Goal: Information Seeking & Learning: Learn about a topic

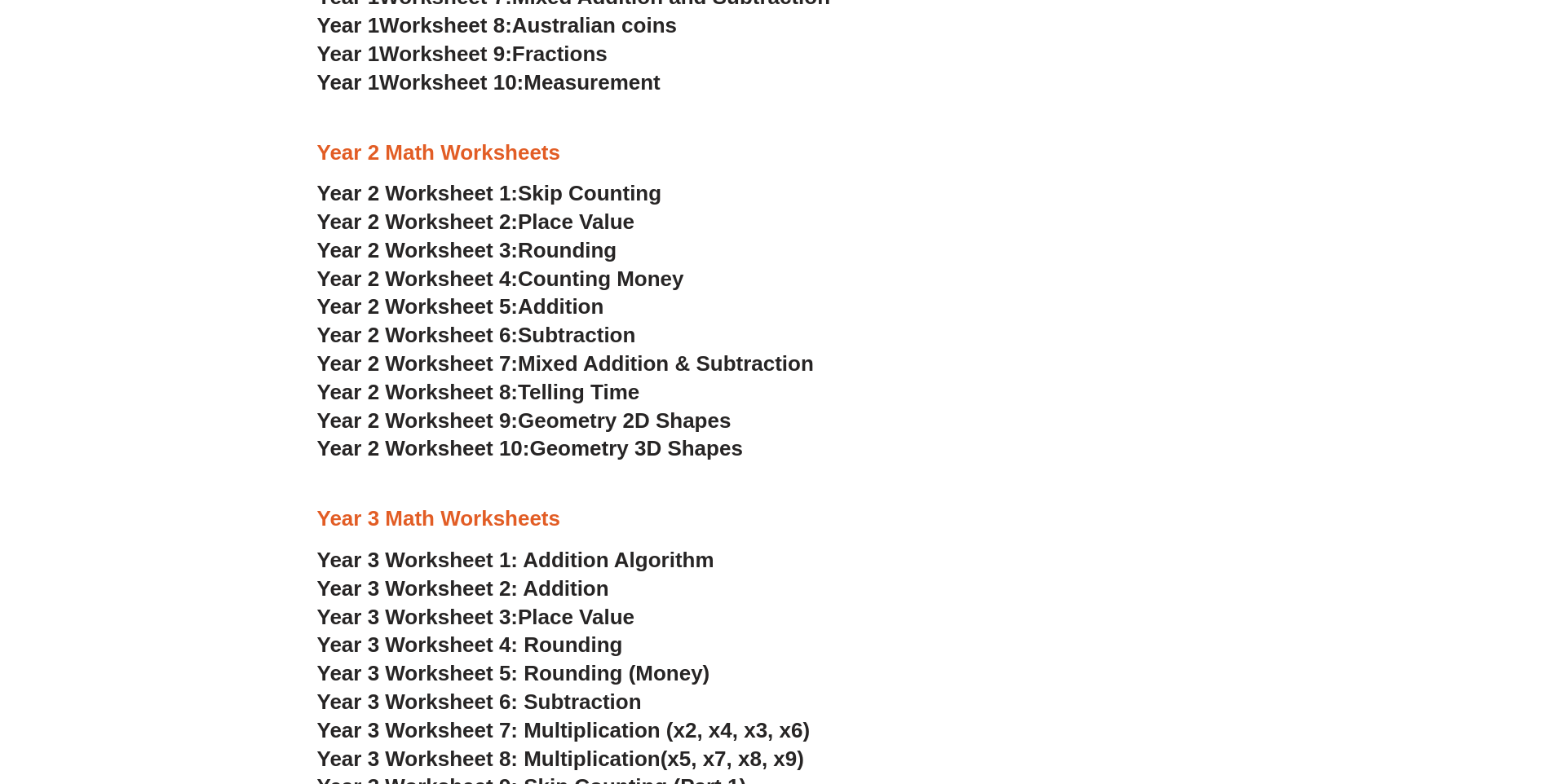
scroll to position [1794, 0]
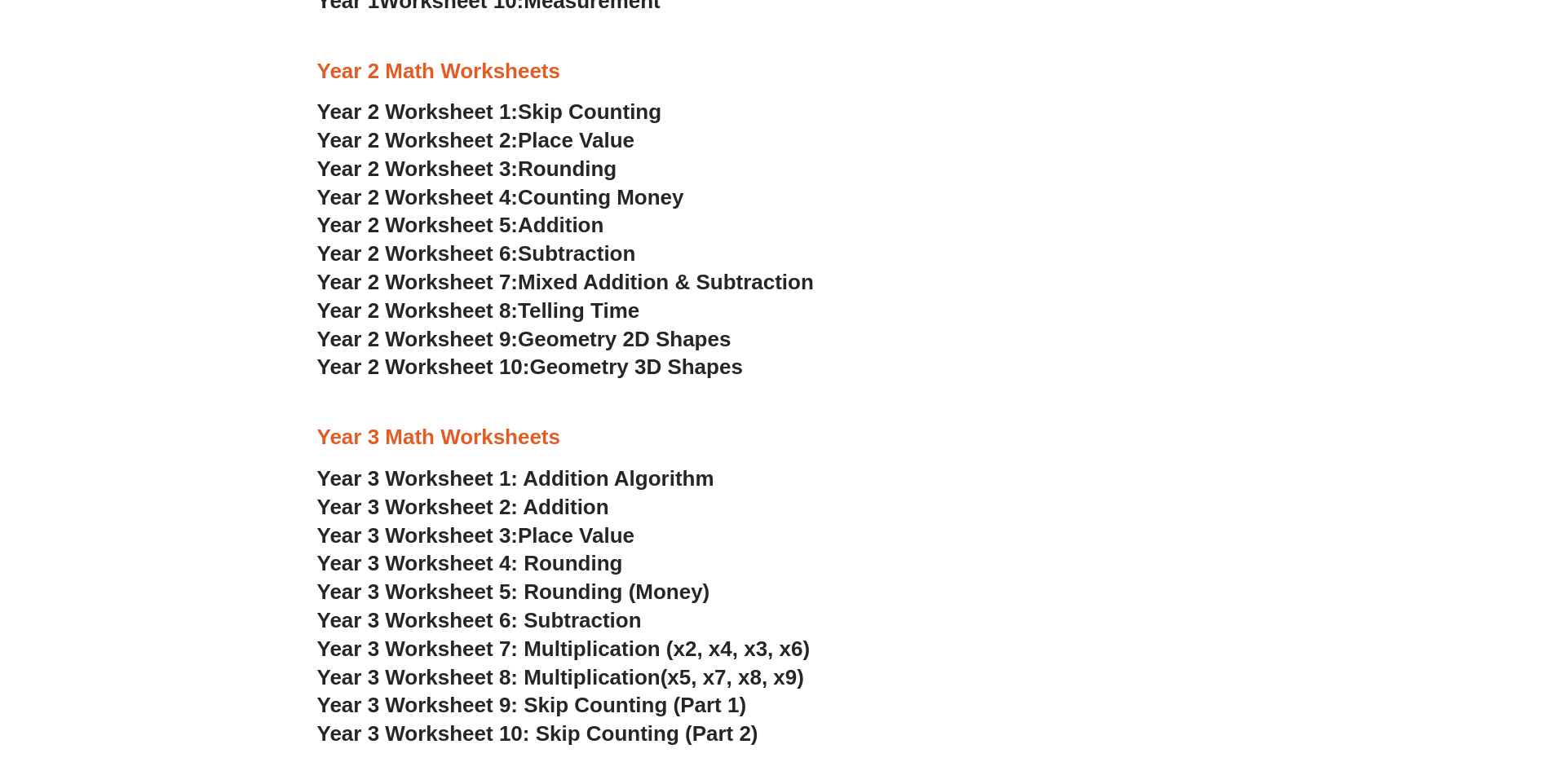
click at [537, 277] on span "Mixed Addition & Subtraction" at bounding box center [666, 282] width 296 height 24
click at [566, 281] on span "Mixed Addition & Subtraction" at bounding box center [666, 282] width 296 height 24
click at [558, 251] on span "Subtraction" at bounding box center [577, 253] width 117 height 24
click at [588, 476] on link "Year 3 Worksheet 1: Addition Algorithm" at bounding box center [516, 478] width 398 height 24
click at [515, 510] on link "Year 3 Worksheet 2: Addition" at bounding box center [463, 506] width 292 height 24
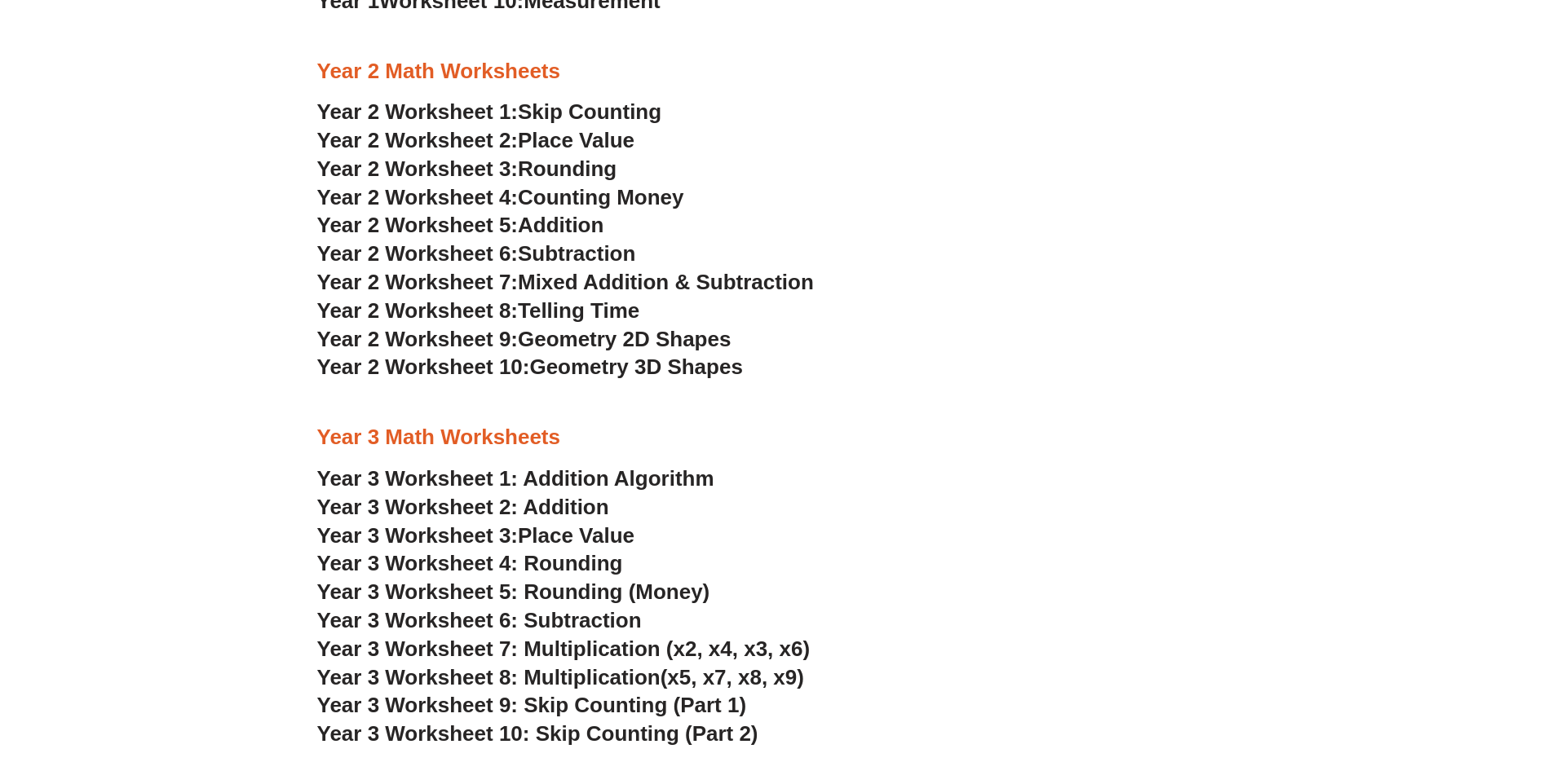
click at [514, 557] on span "Year 3 Worksheet 4: Rounding" at bounding box center [470, 563] width 306 height 24
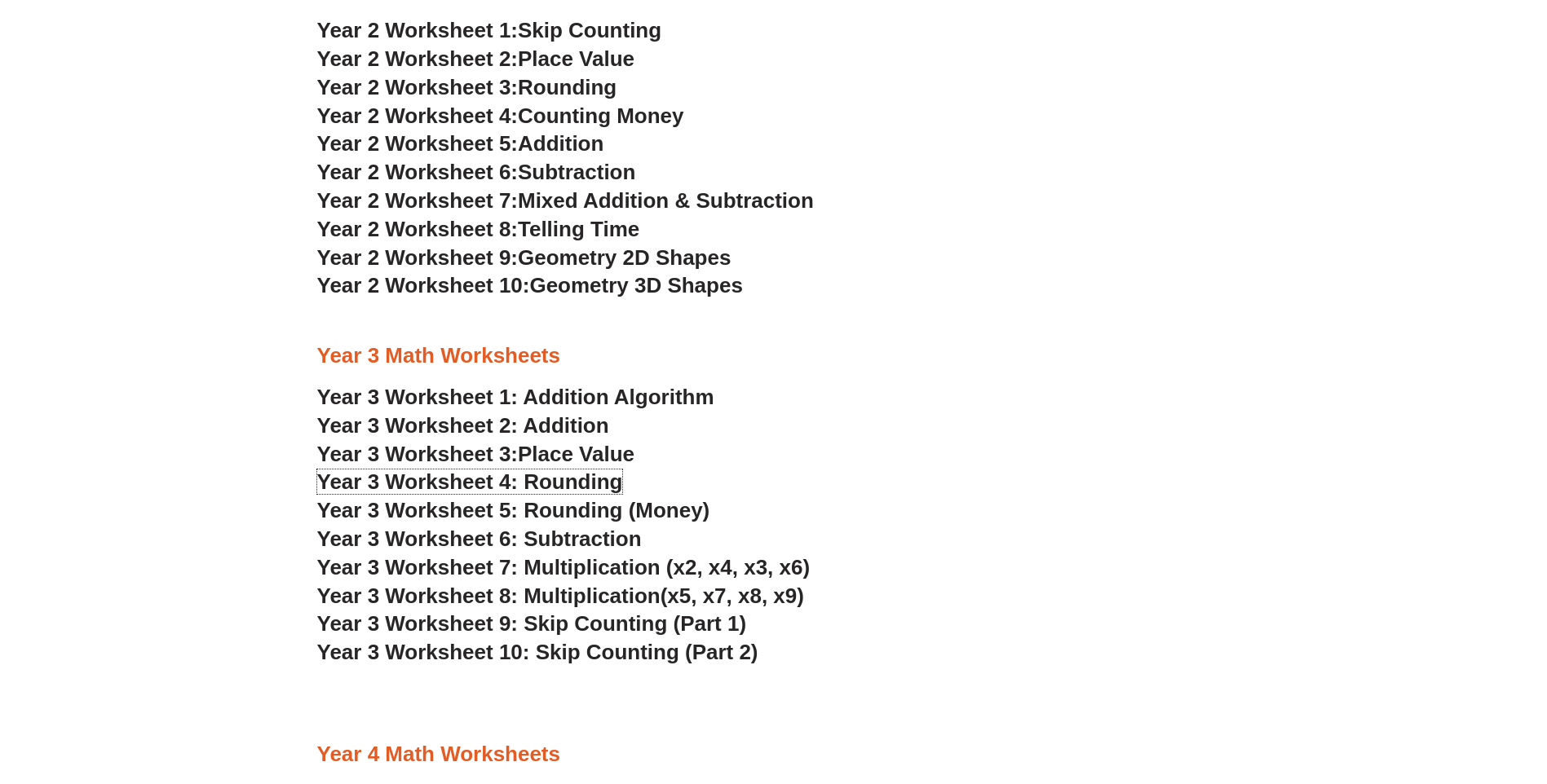
scroll to position [1712, 0]
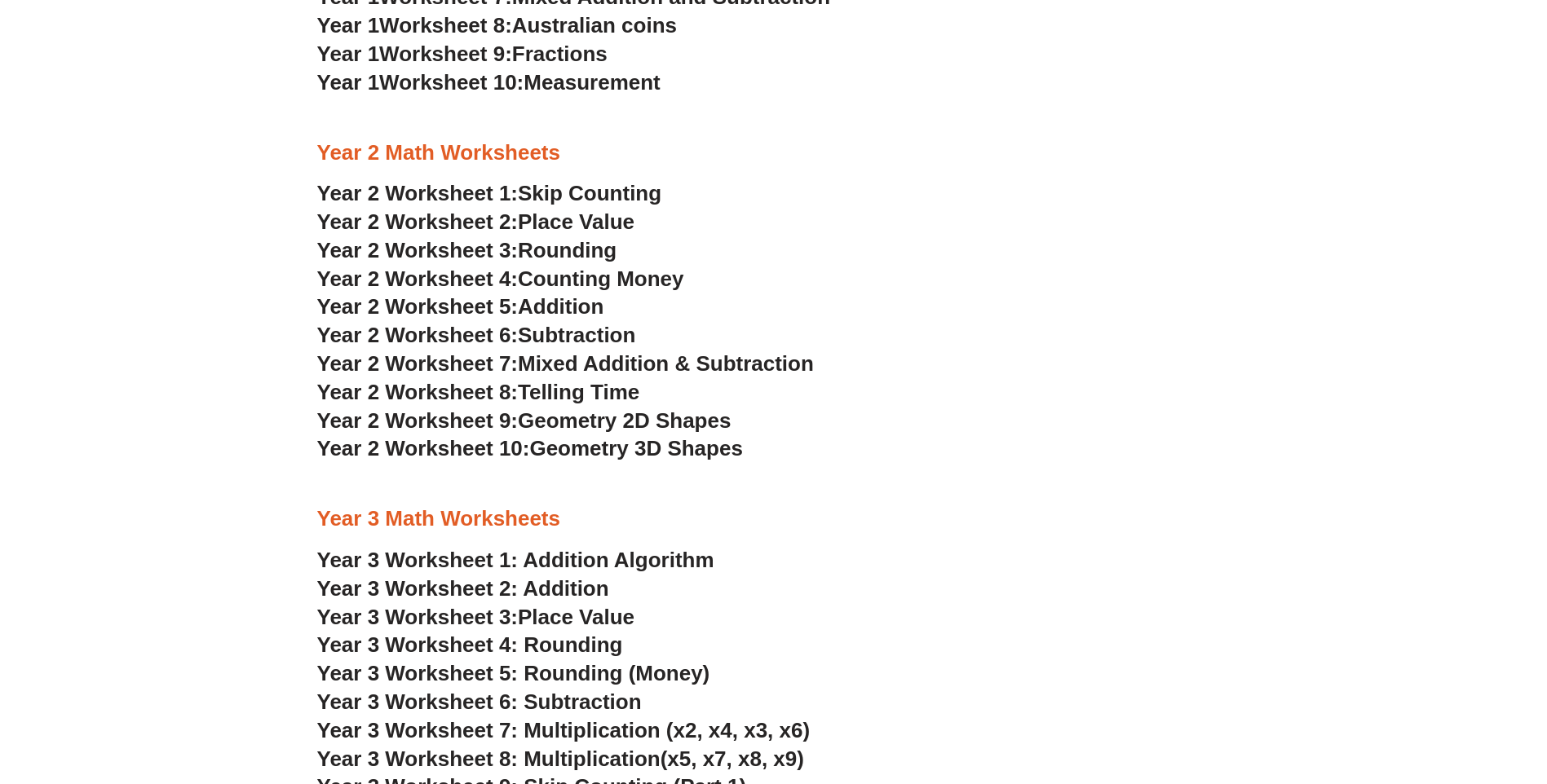
click at [599, 192] on span "Skip Counting" at bounding box center [589, 192] width 143 height 24
click at [572, 215] on span "Place Value" at bounding box center [576, 221] width 116 height 24
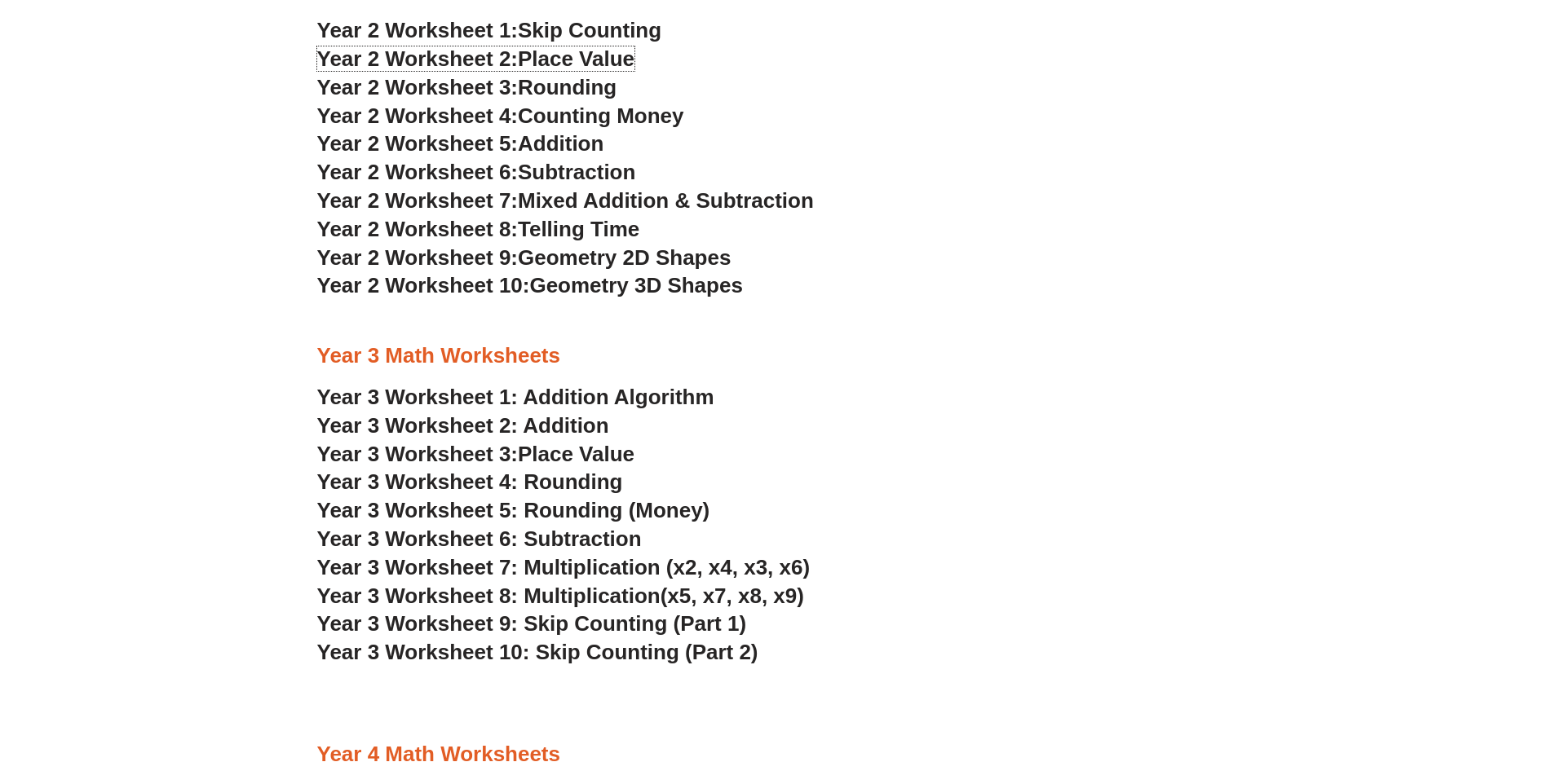
scroll to position [1957, 0]
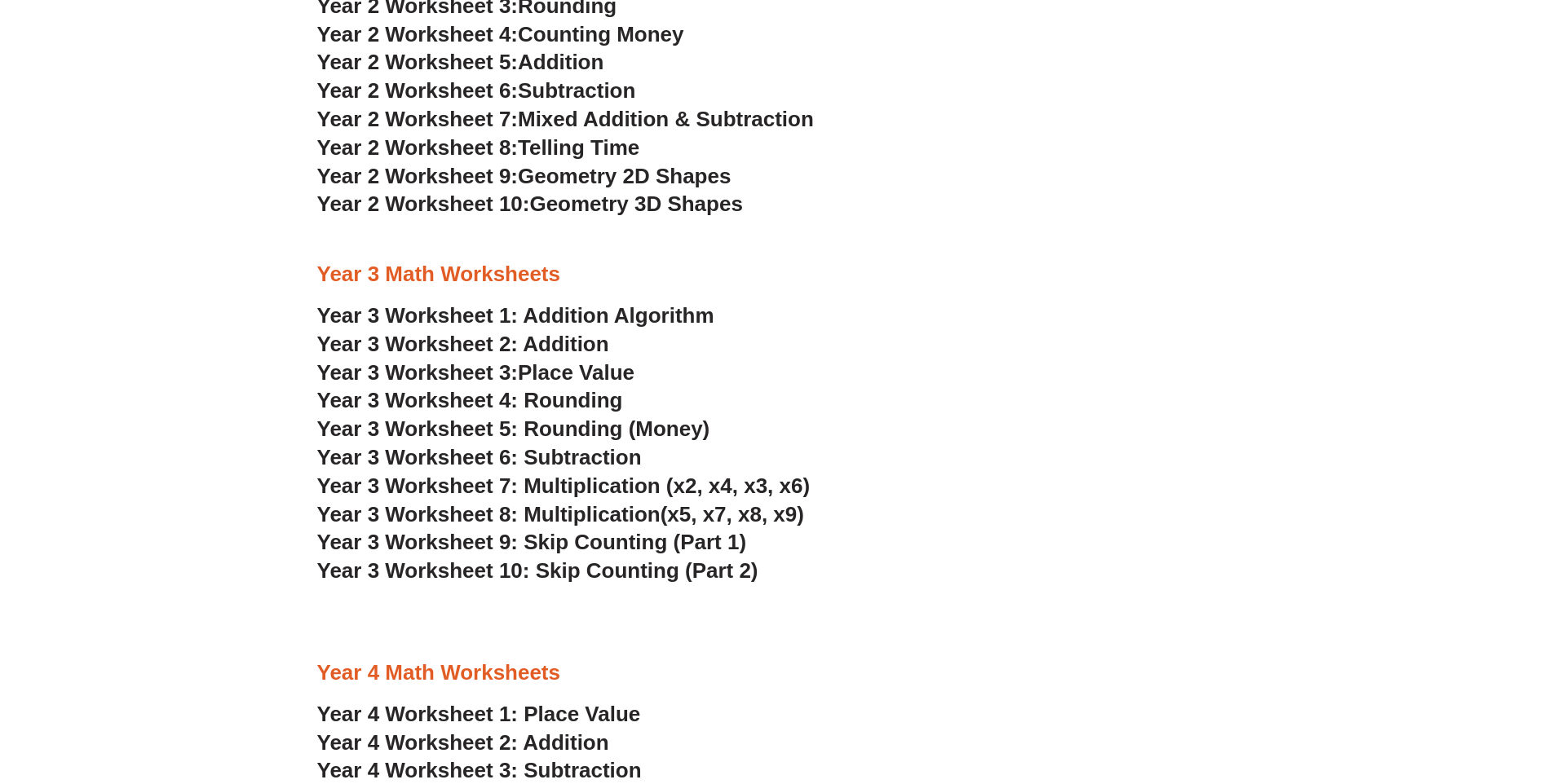
click at [599, 483] on span "Year 3 Worksheet 7: Multiplication (x2, x4, x3, x6)" at bounding box center [564, 485] width 494 height 24
click at [613, 510] on span "Year 3 Worksheet 8: Multiplication" at bounding box center [489, 514] width 343 height 24
click at [536, 546] on span "Year 3 Worksheet 9: Skip Counting (Part 1)" at bounding box center [532, 541] width 430 height 24
click at [617, 570] on span "Year 3 Worksheet 10: Skip Counting (Part 2)" at bounding box center [537, 570] width 441 height 24
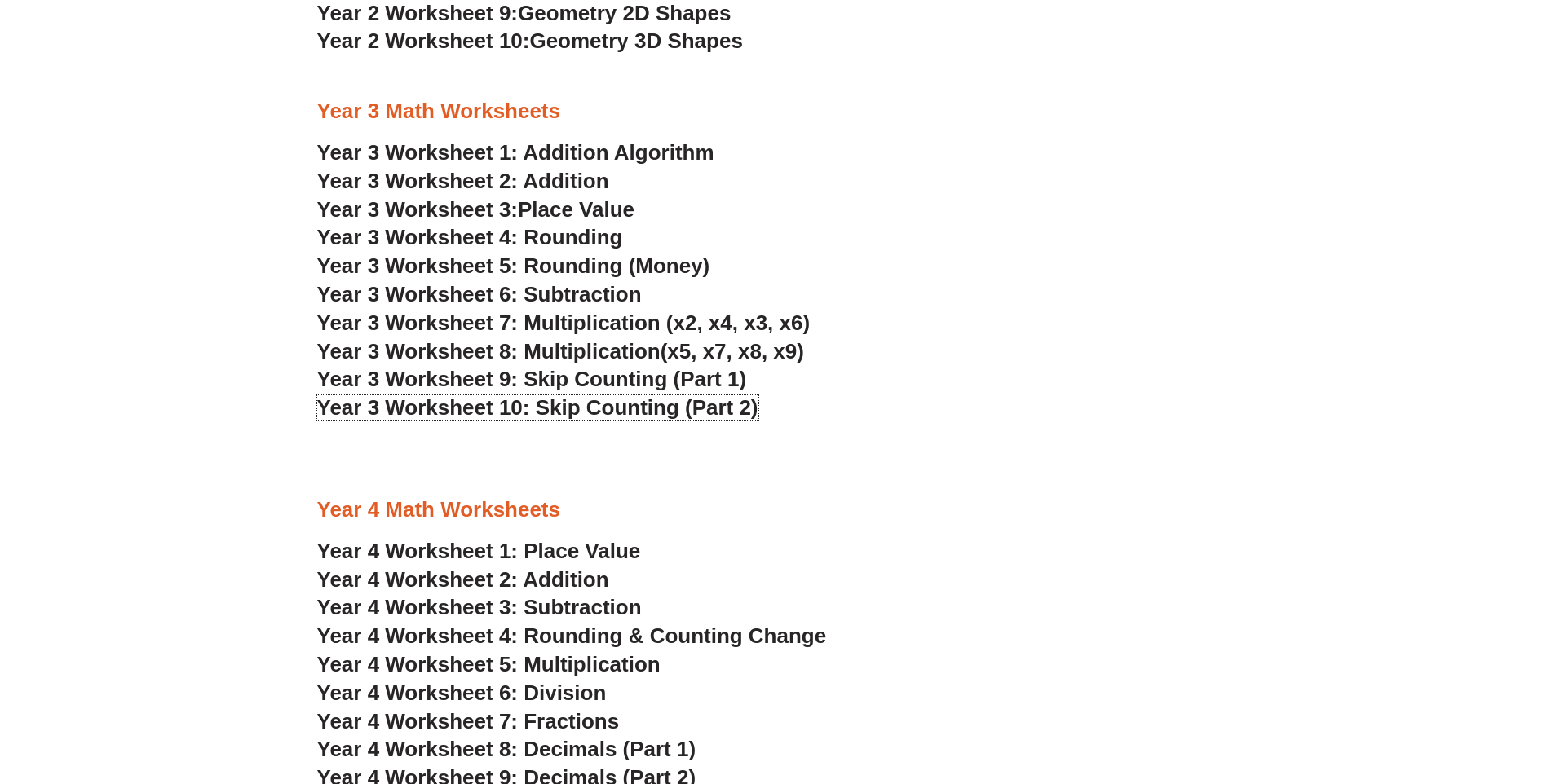
scroll to position [2201, 0]
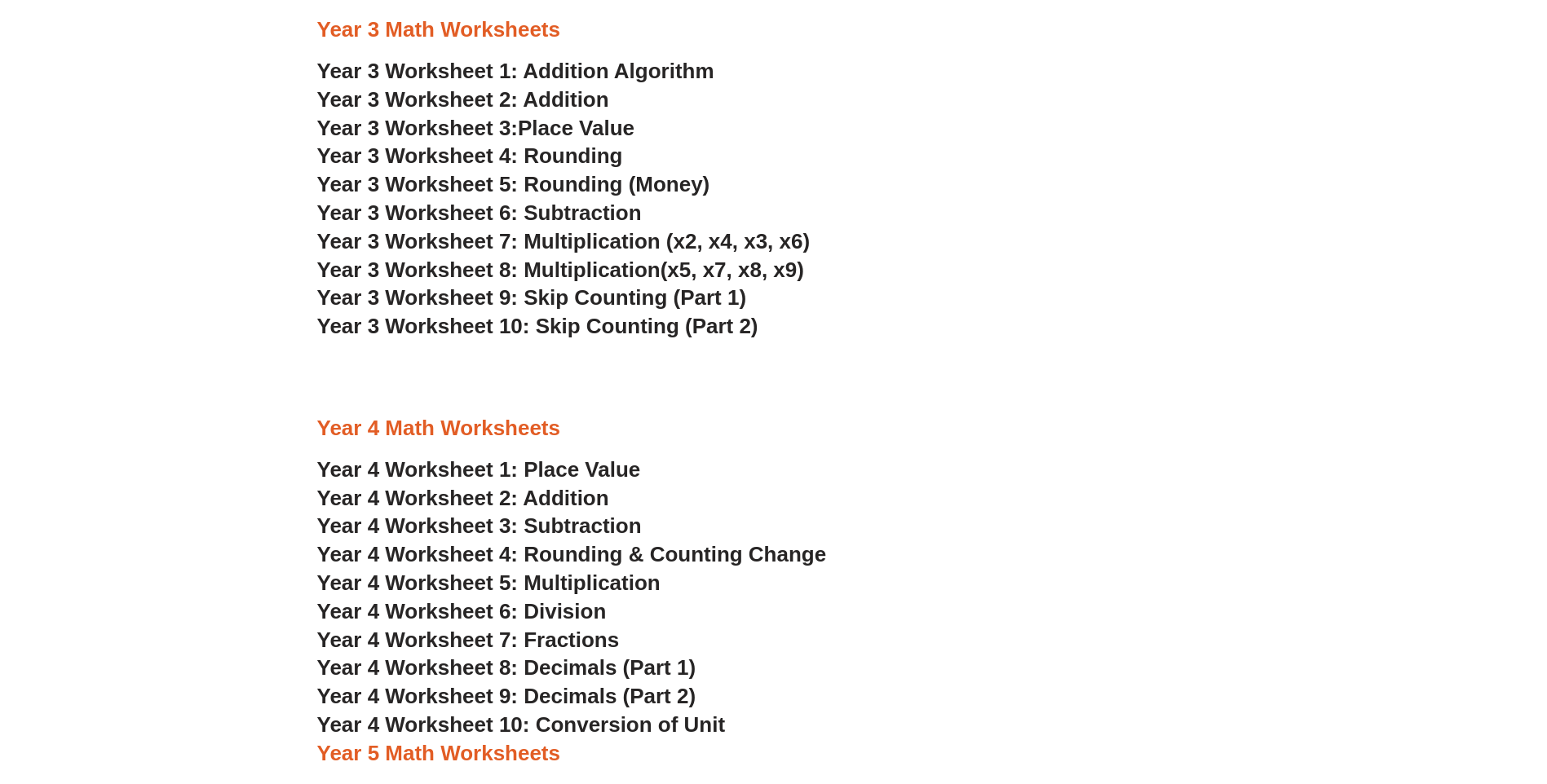
click at [552, 526] on span "Year 4 Worksheet 3: Subtraction" at bounding box center [480, 525] width 325 height 24
click at [545, 485] on h3 "Year 4 Worksheet 2: Addition" at bounding box center [774, 499] width 913 height 28
drag, startPoint x: 545, startPoint y: 484, endPoint x: 564, endPoint y: 494, distance: 21.5
click at [564, 494] on span "Year 4 Worksheet 2: Addition" at bounding box center [463, 498] width 292 height 24
click at [576, 553] on span "Year 4 Worksheet 4: Rounding & Counting Change" at bounding box center [572, 554] width 510 height 24
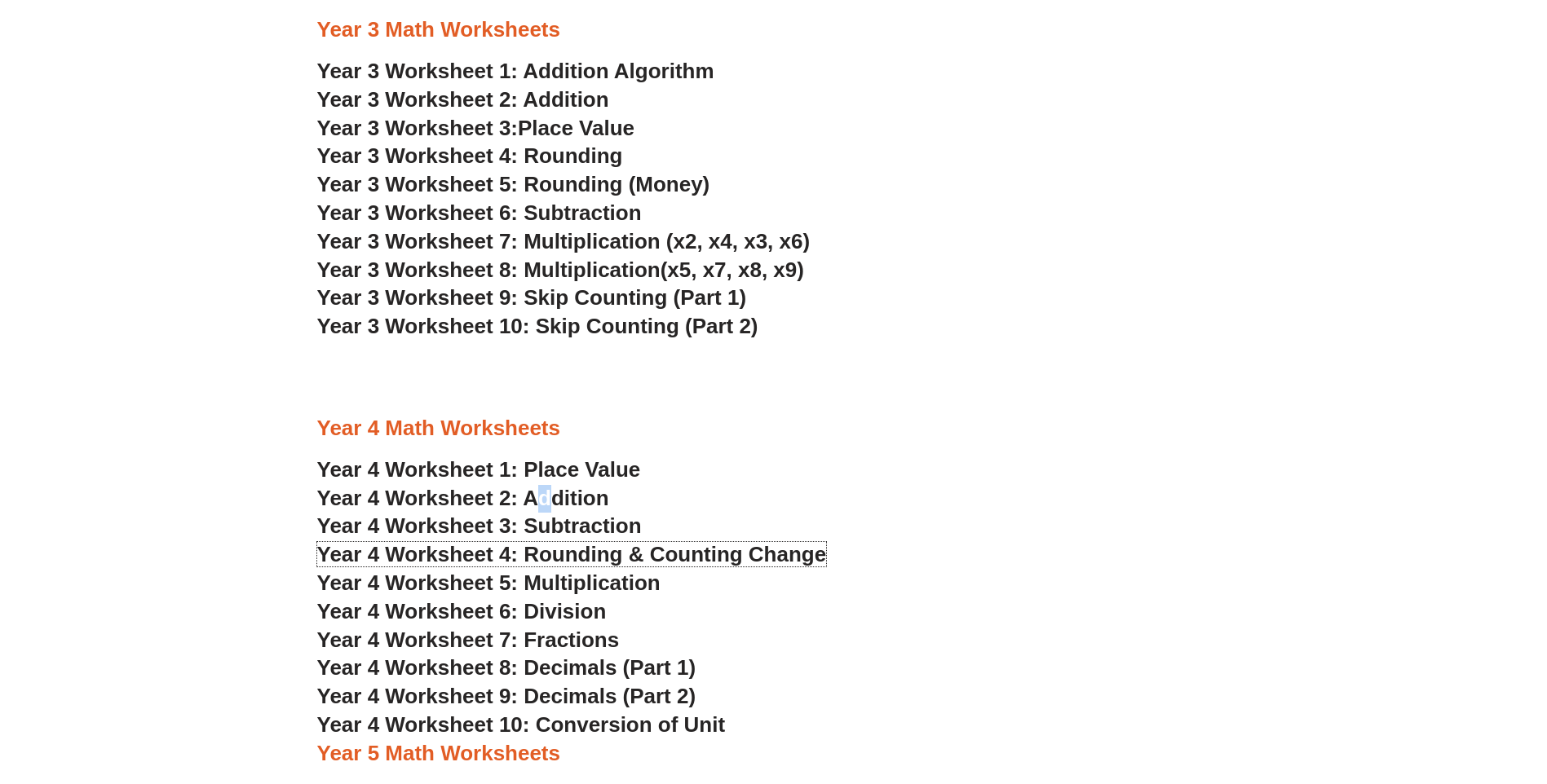
scroll to position [2283, 0]
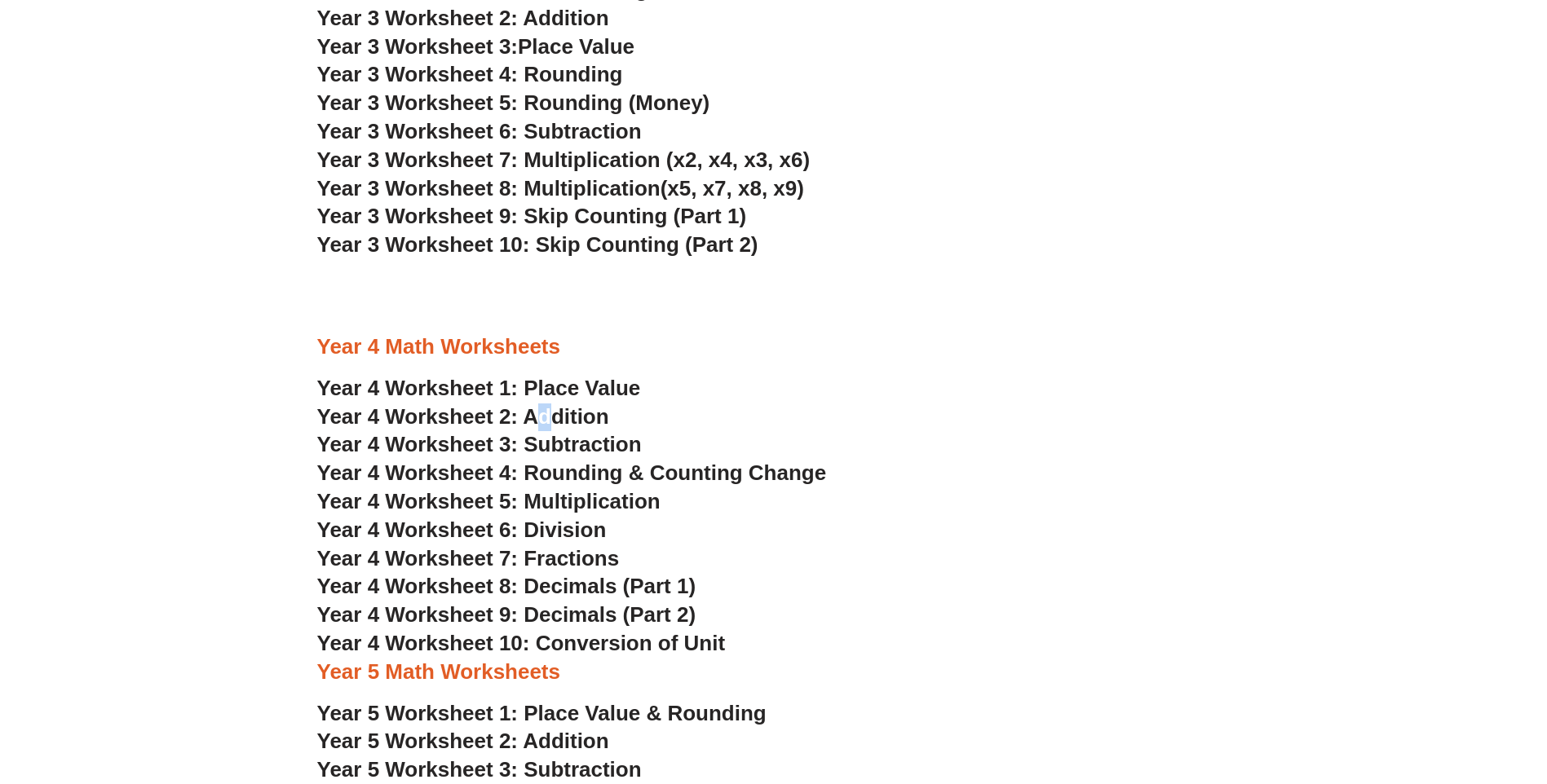
click at [642, 508] on span "Year 4 Worksheet 5: Multiplication" at bounding box center [489, 501] width 343 height 24
click at [554, 523] on span "Year 4 Worksheet 6: Division" at bounding box center [462, 530] width 290 height 24
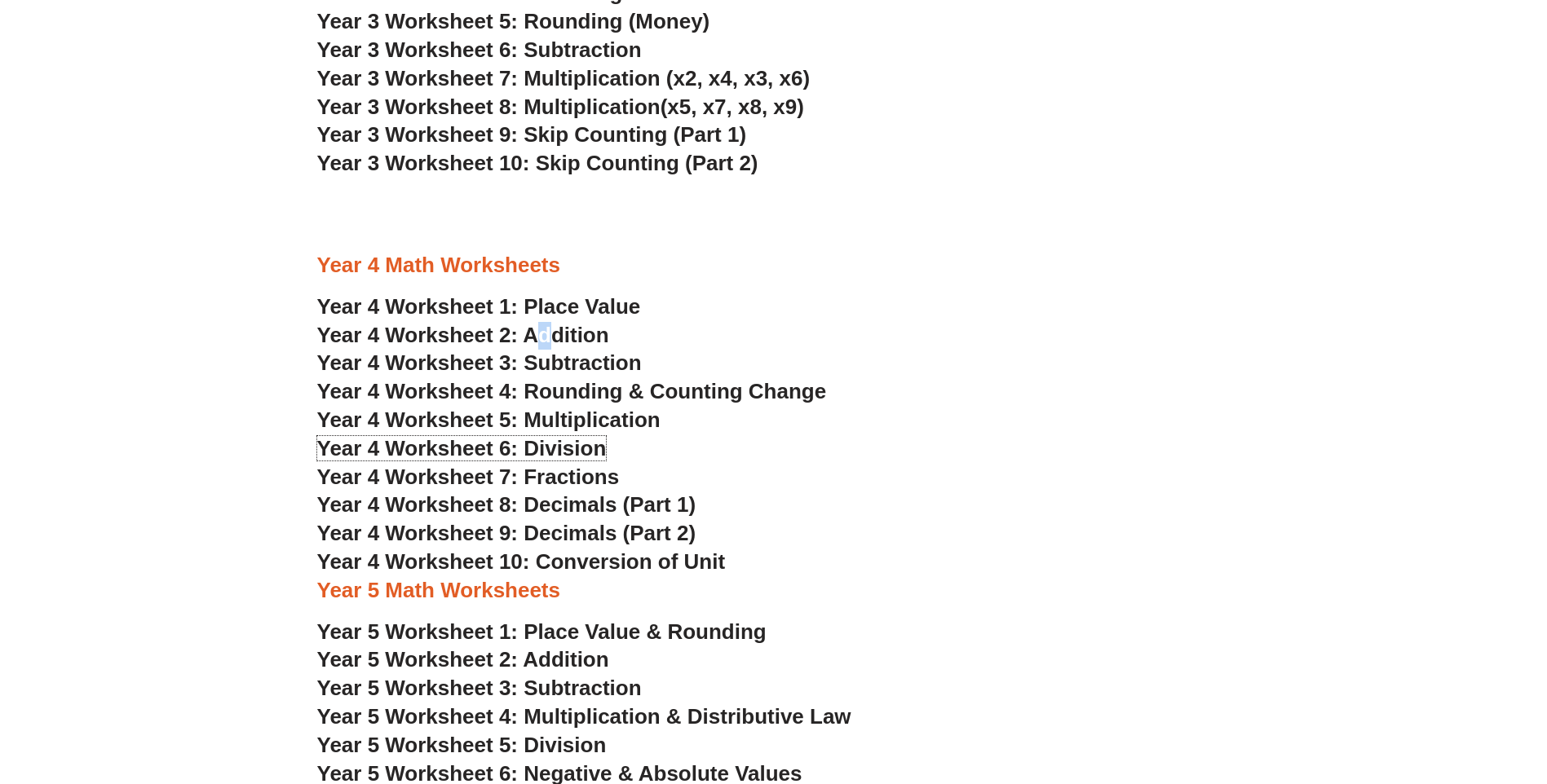
scroll to position [2446, 0]
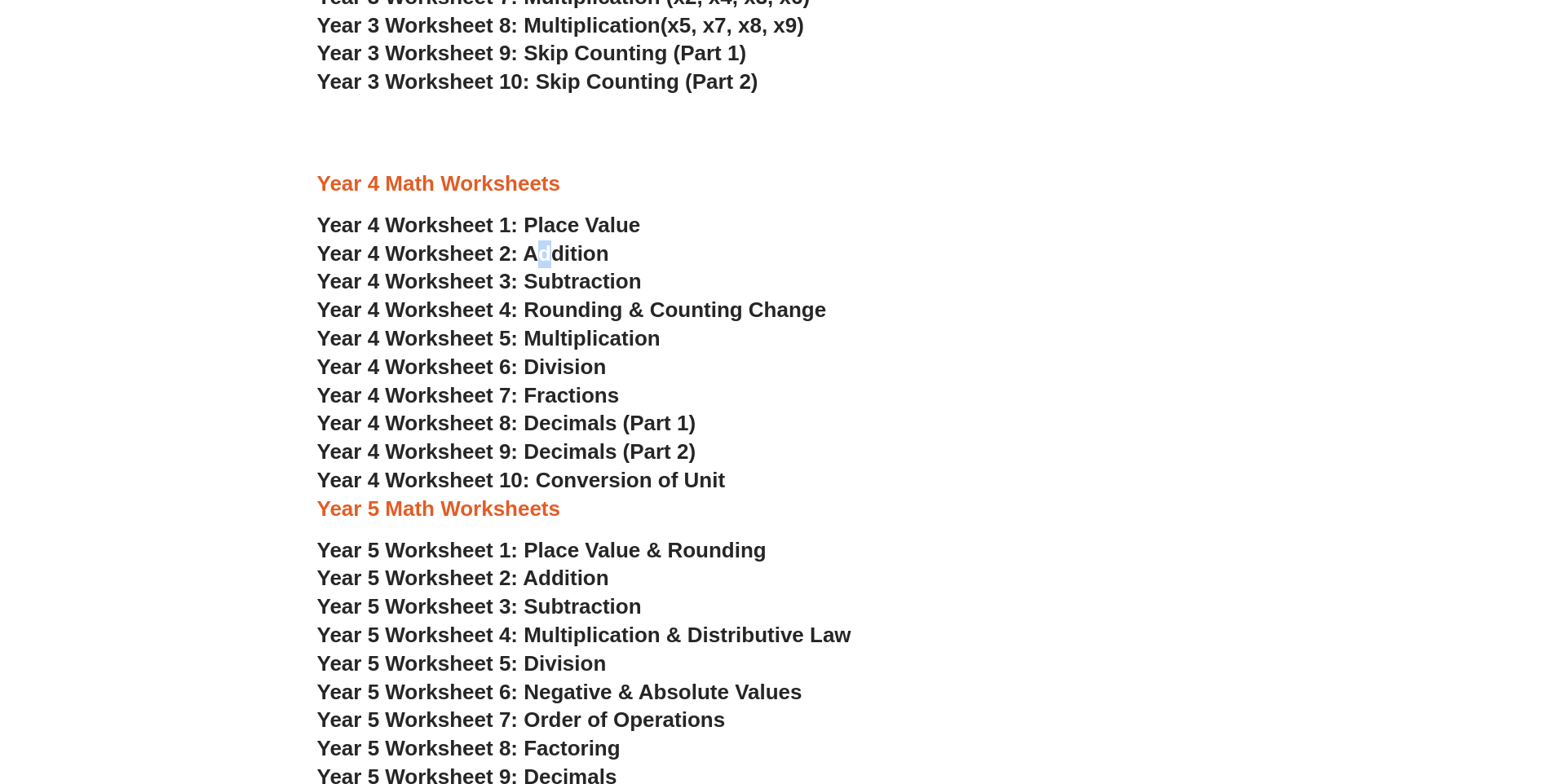
click at [460, 393] on span "Year 4 Worksheet 7: Fractions" at bounding box center [468, 395] width 302 height 24
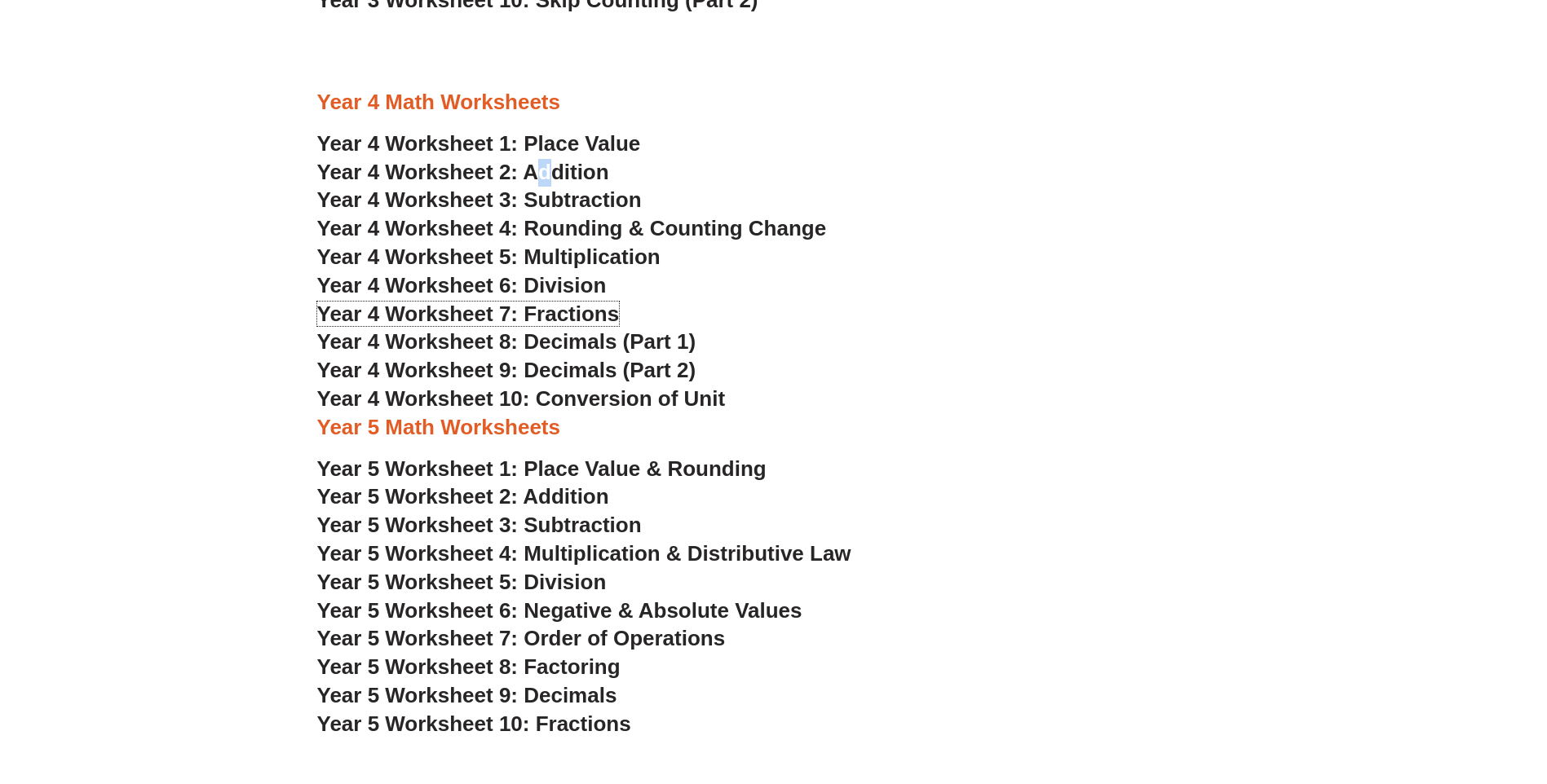
scroll to position [2609, 0]
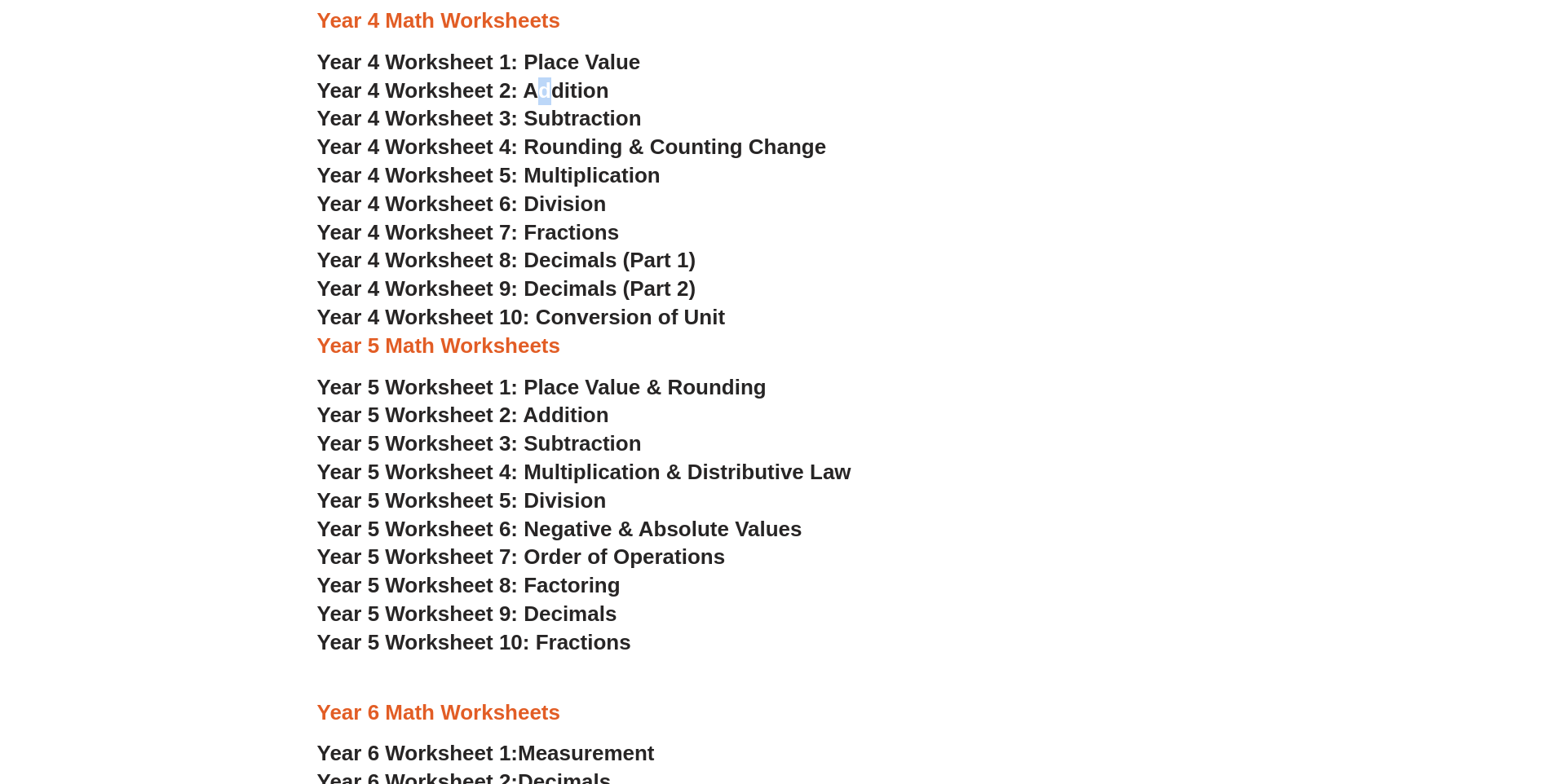
click at [552, 414] on span "Year 5 Worksheet 2: Addition" at bounding box center [463, 414] width 292 height 24
click at [595, 525] on span "Year 5 Worksheet 6: Negative & Absolute Values" at bounding box center [560, 529] width 486 height 24
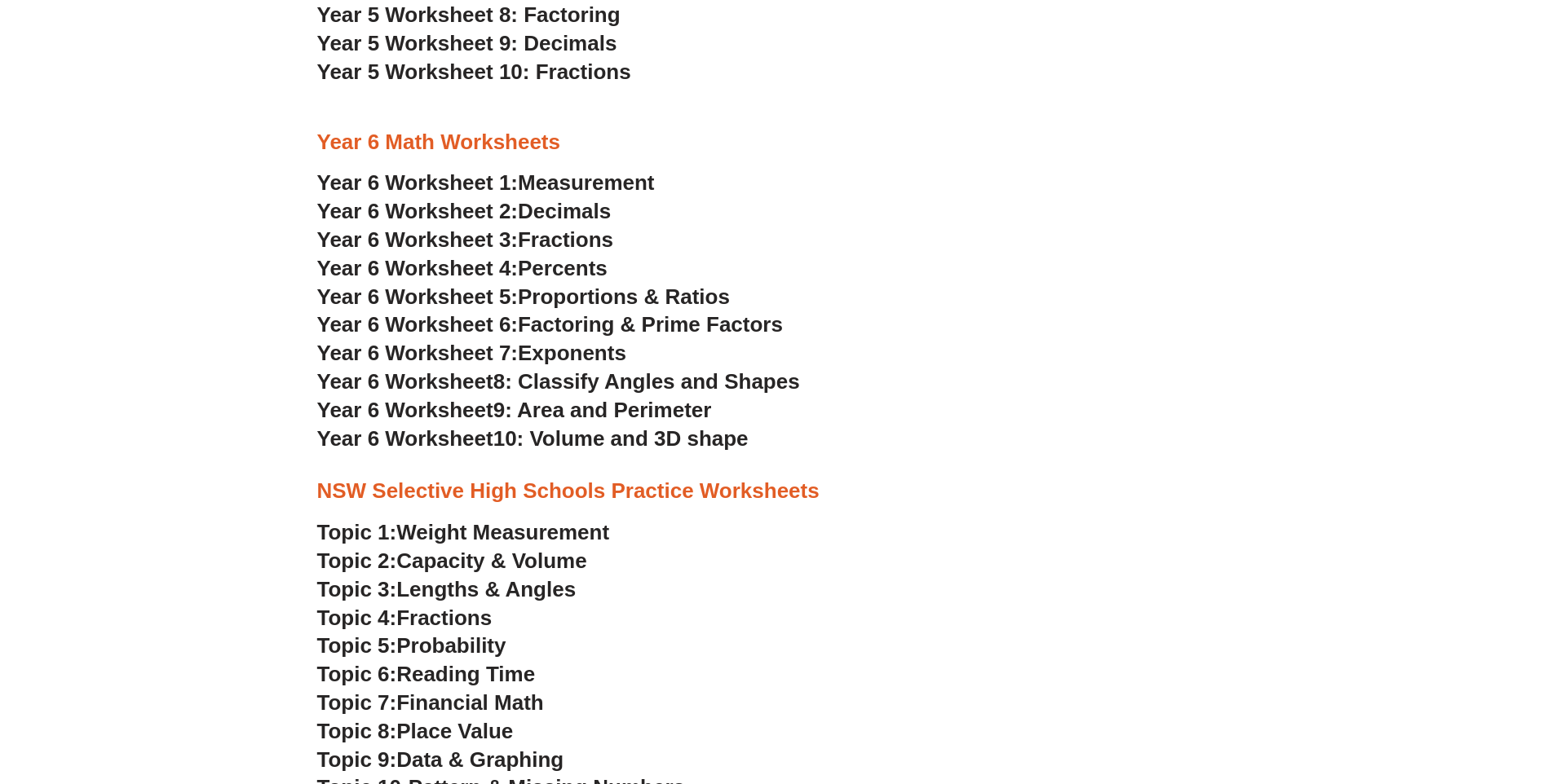
scroll to position [3262, 0]
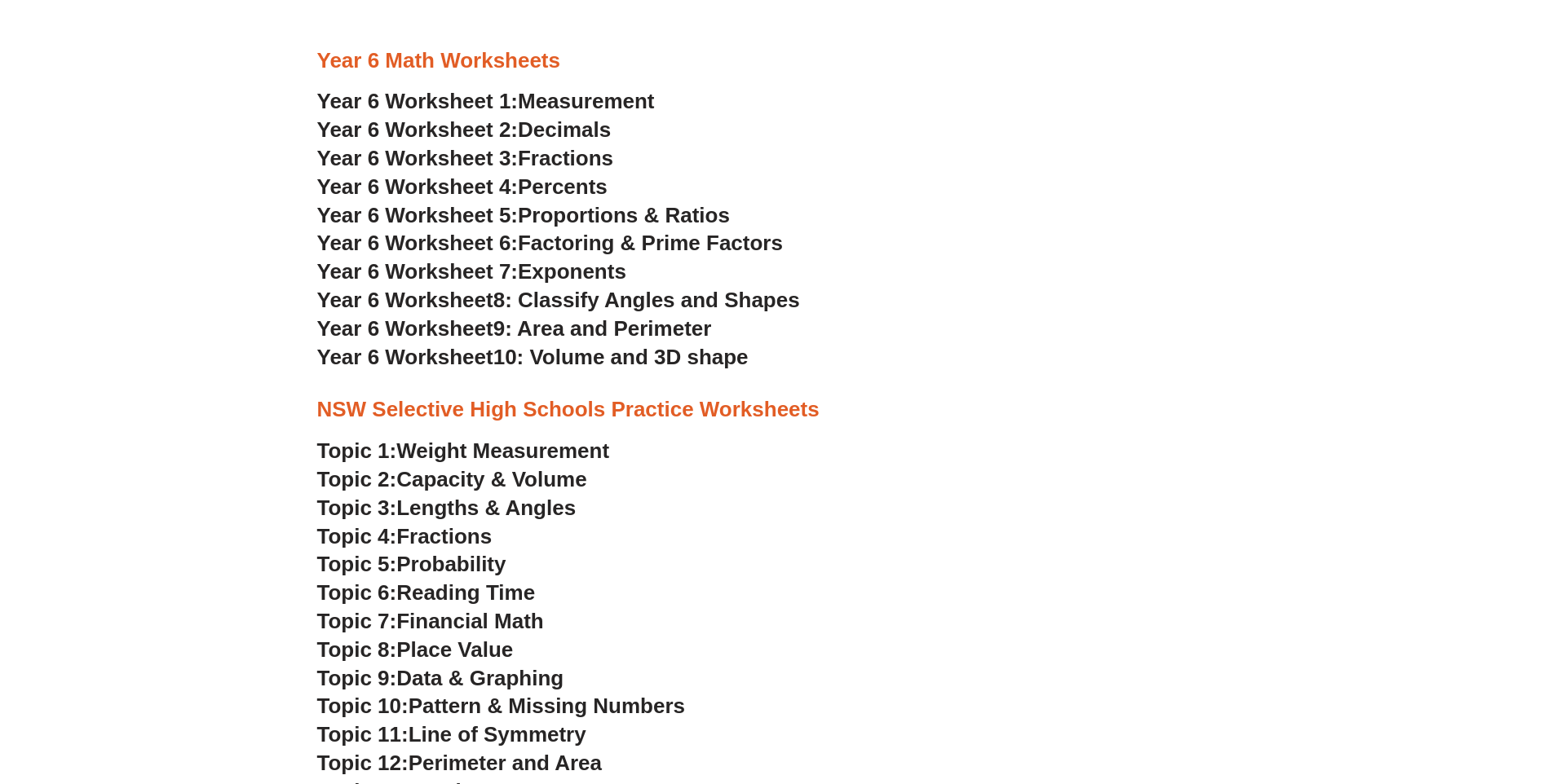
click at [467, 587] on span "Reading Time" at bounding box center [466, 592] width 139 height 24
click at [494, 457] on span "Weight Measurement" at bounding box center [503, 450] width 213 height 24
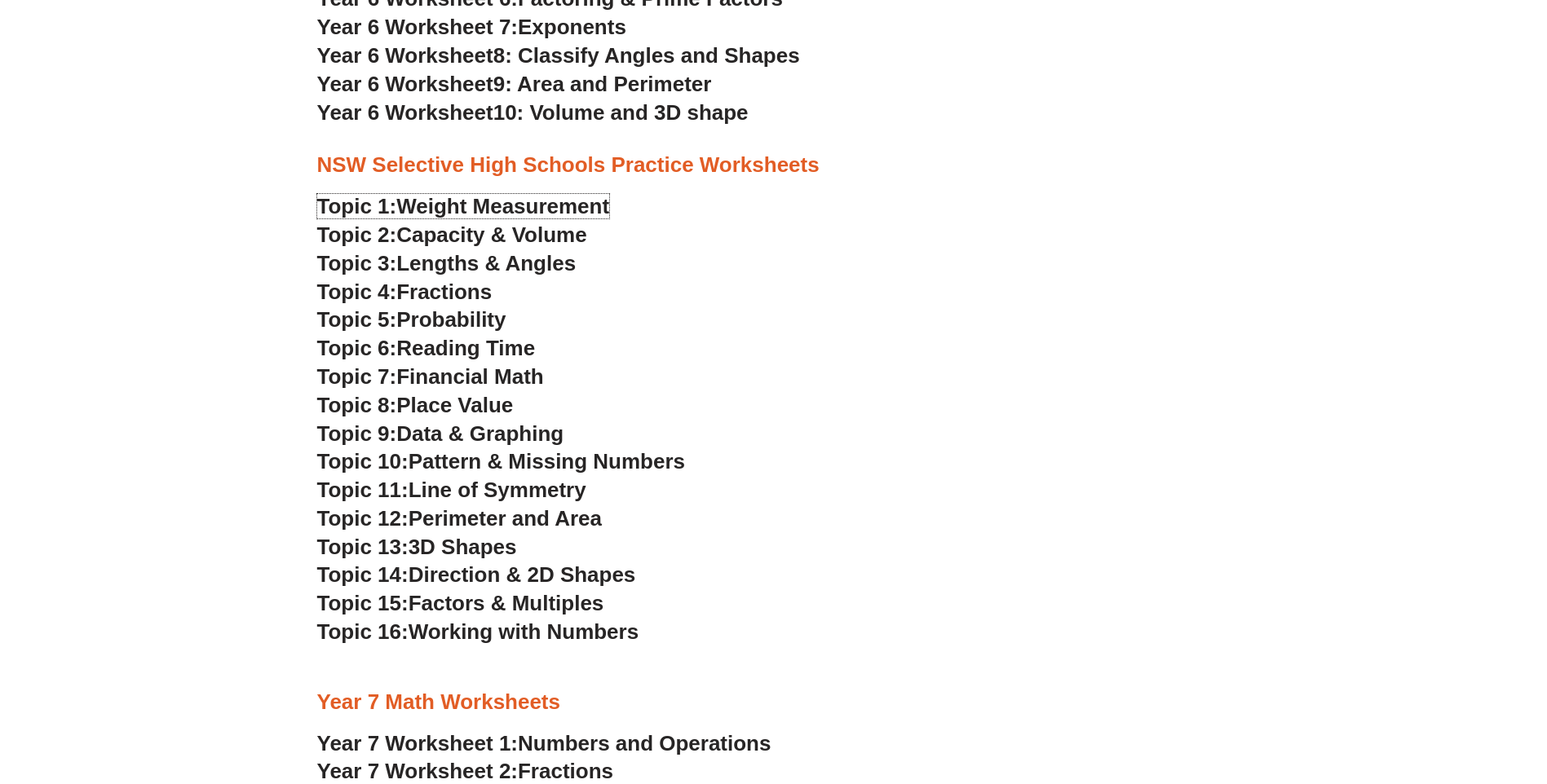
scroll to position [3180, 0]
